Goal: Information Seeking & Learning: Learn about a topic

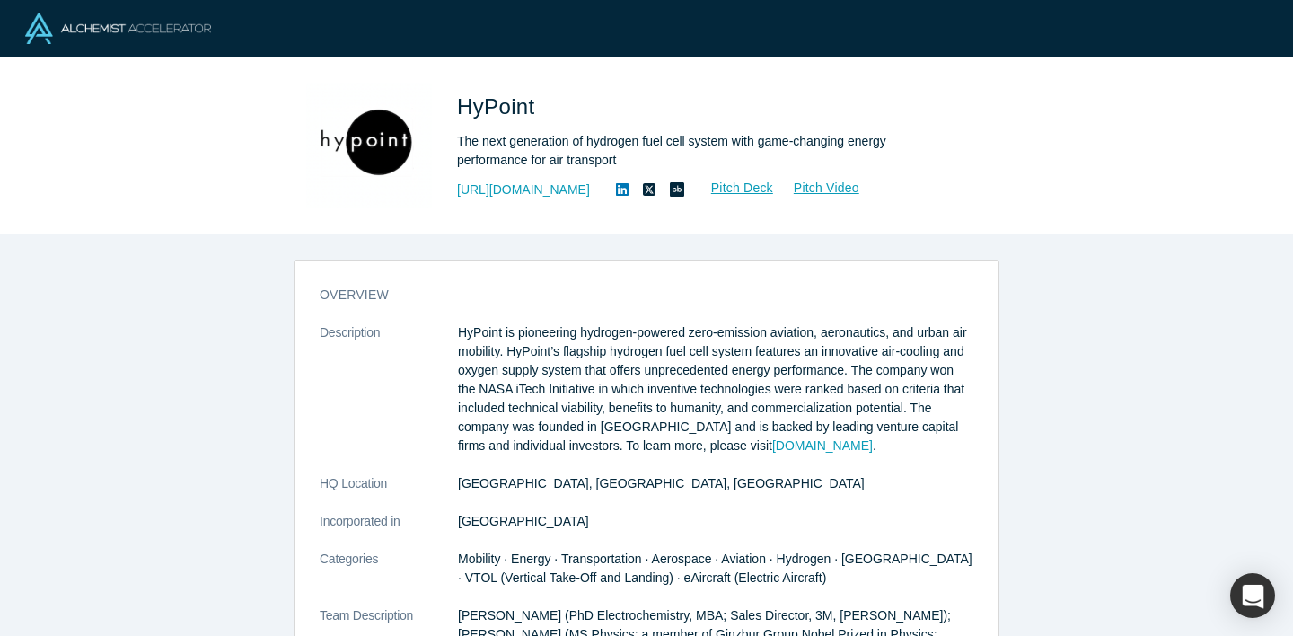
click at [1012, 340] on div "overview Description HyPoint is pioneering hydrogen-powered zero-emission aviat…" at bounding box center [646, 434] width 1293 height 401
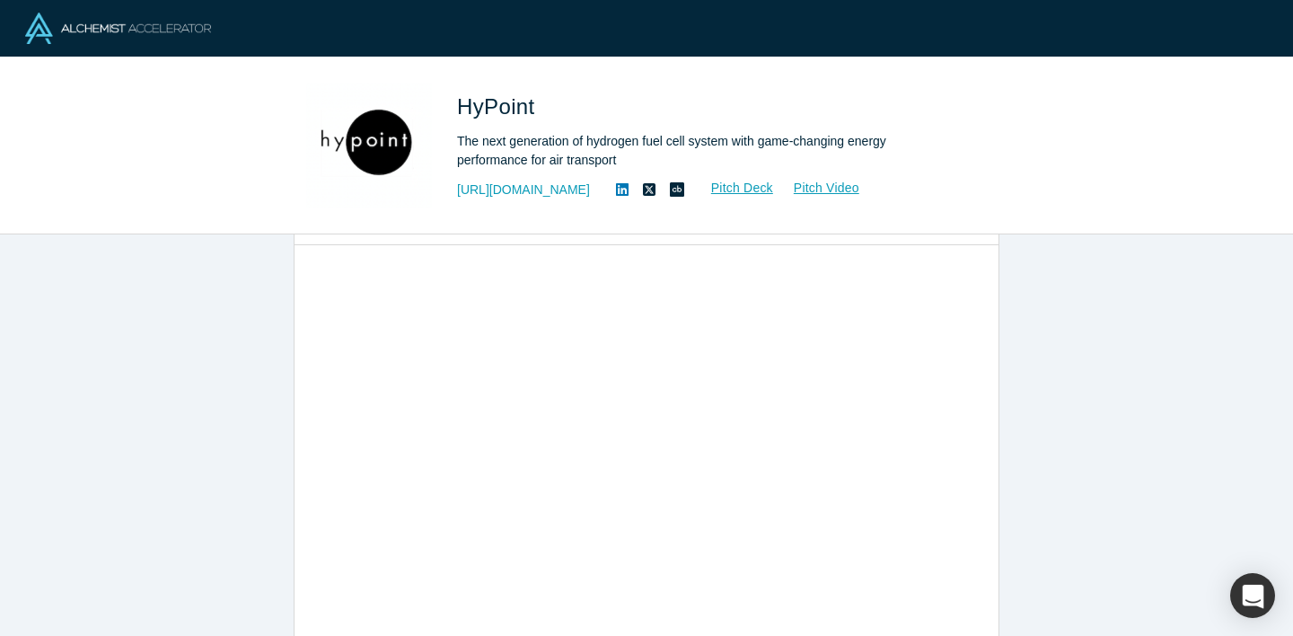
scroll to position [893, 0]
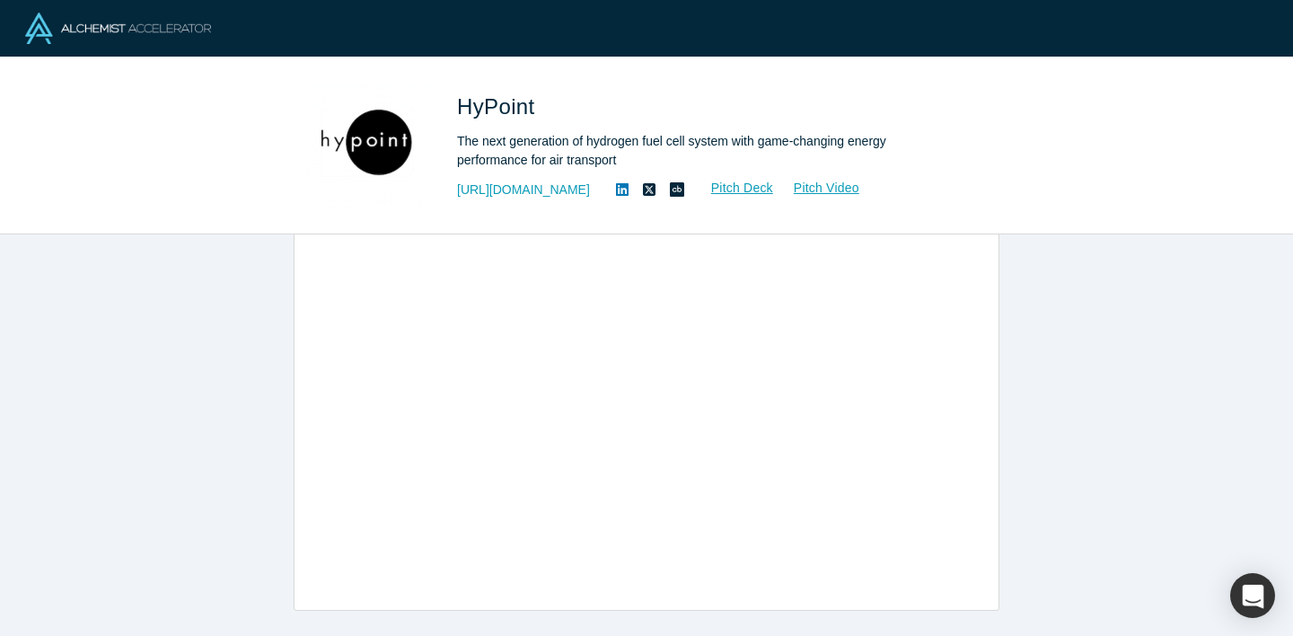
click at [616, 193] on icon at bounding box center [622, 189] width 13 height 13
click at [1124, 499] on div "overview Description HyPoint is pioneering hydrogen-powered zero-emission aviat…" at bounding box center [646, 434] width 1293 height 401
click at [1131, 486] on div "overview Description HyPoint is pioneering hydrogen-powered zero-emission aviat…" at bounding box center [646, 434] width 1293 height 401
